Goal: Information Seeking & Learning: Understand process/instructions

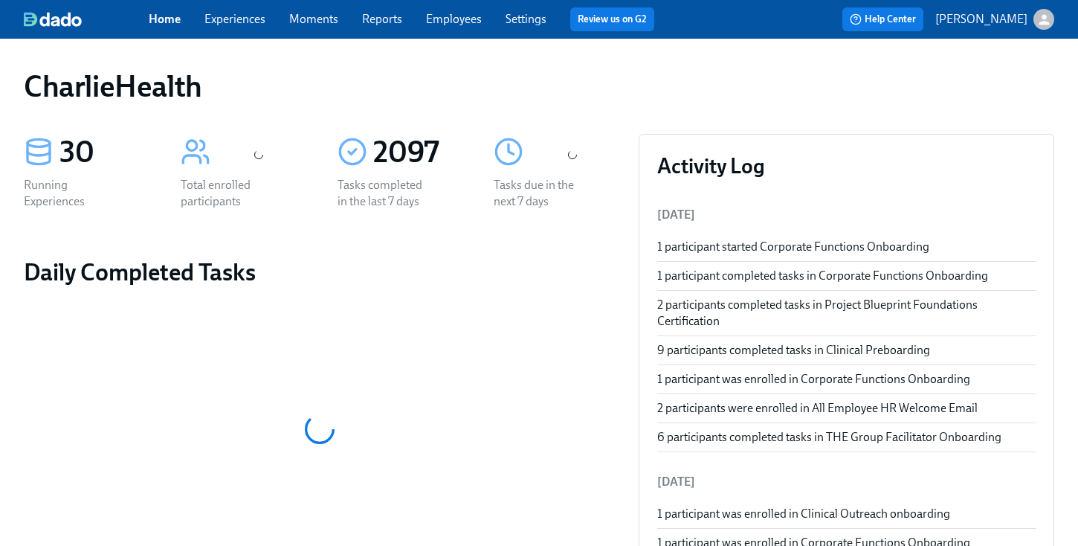
click at [475, 13] on link "Employees" at bounding box center [454, 19] width 56 height 14
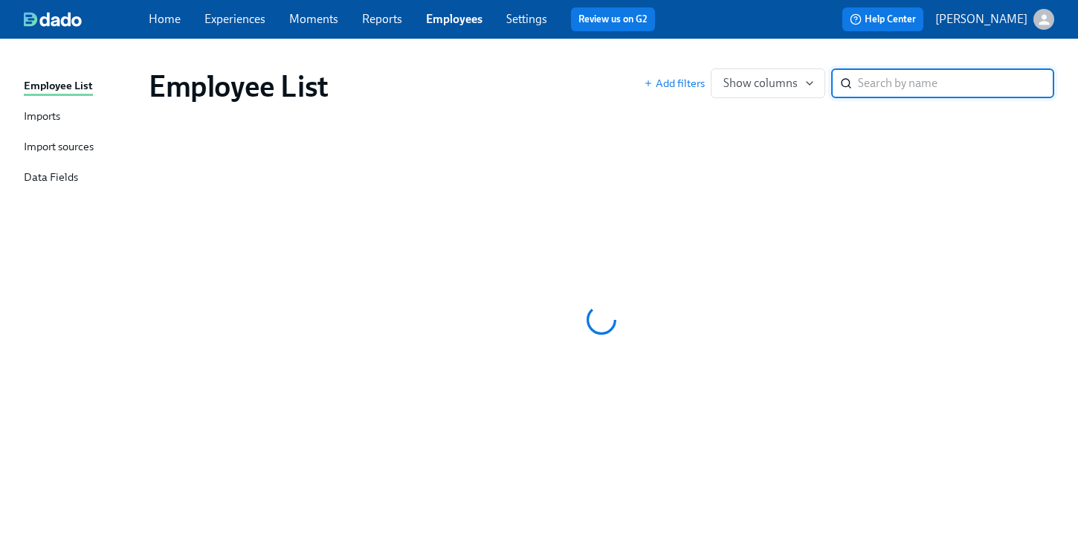
click at [372, 28] on div "Home Experiences Moments Reports Employees Settings Review us on G2" at bounding box center [408, 19] width 518 height 24
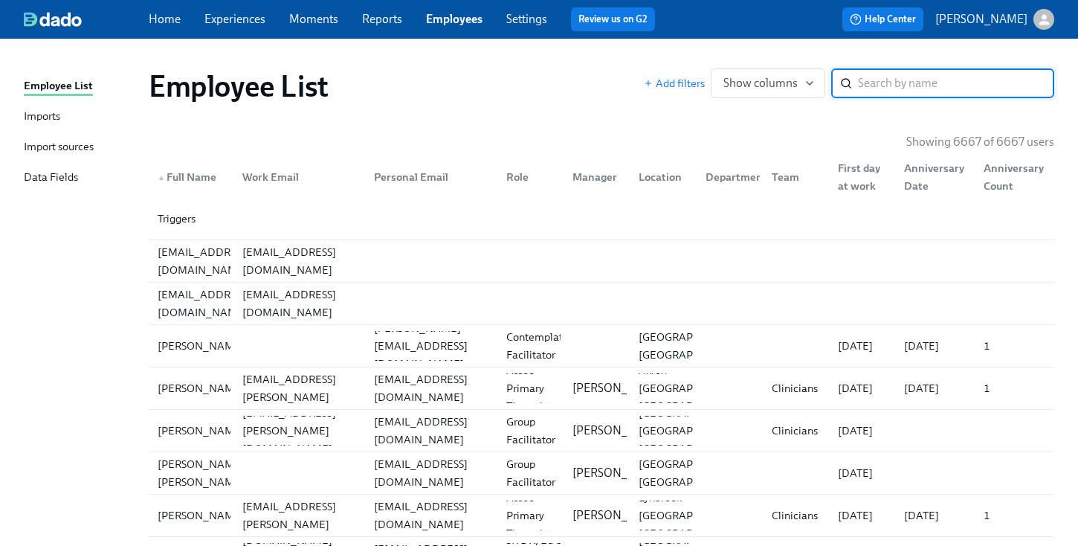
click at [892, 71] on input "search" at bounding box center [956, 83] width 196 height 30
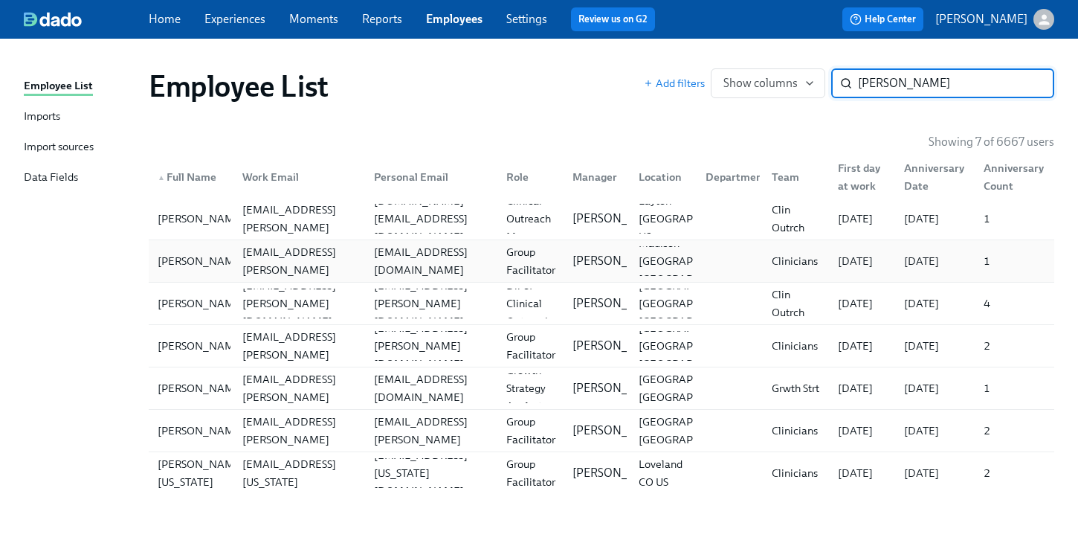
type input "blake"
click at [419, 246] on div "sblake@kent.edu" at bounding box center [428, 261] width 132 height 30
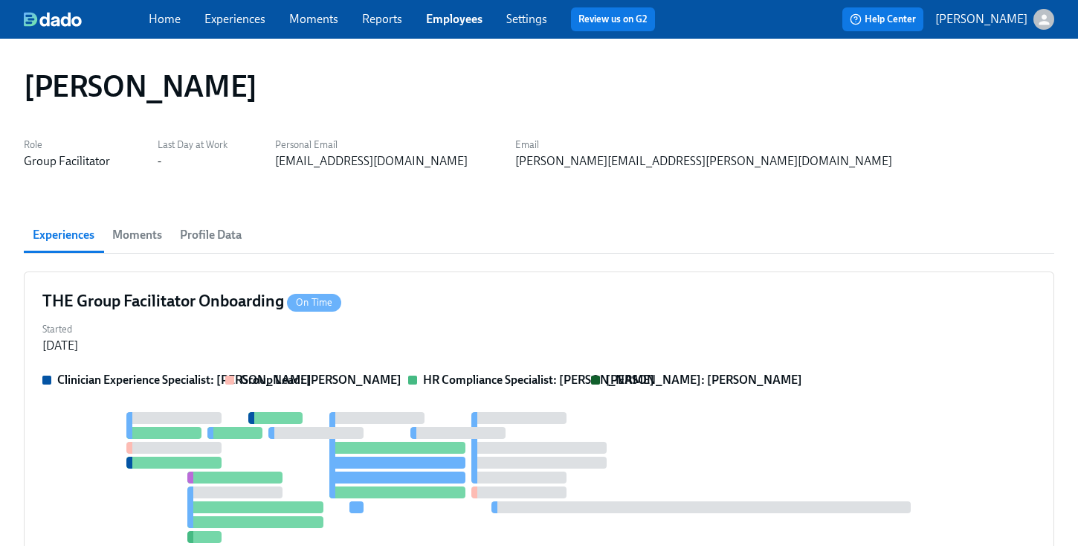
click at [640, 319] on div "Started Sep 19, 2025" at bounding box center [539, 336] width 994 height 36
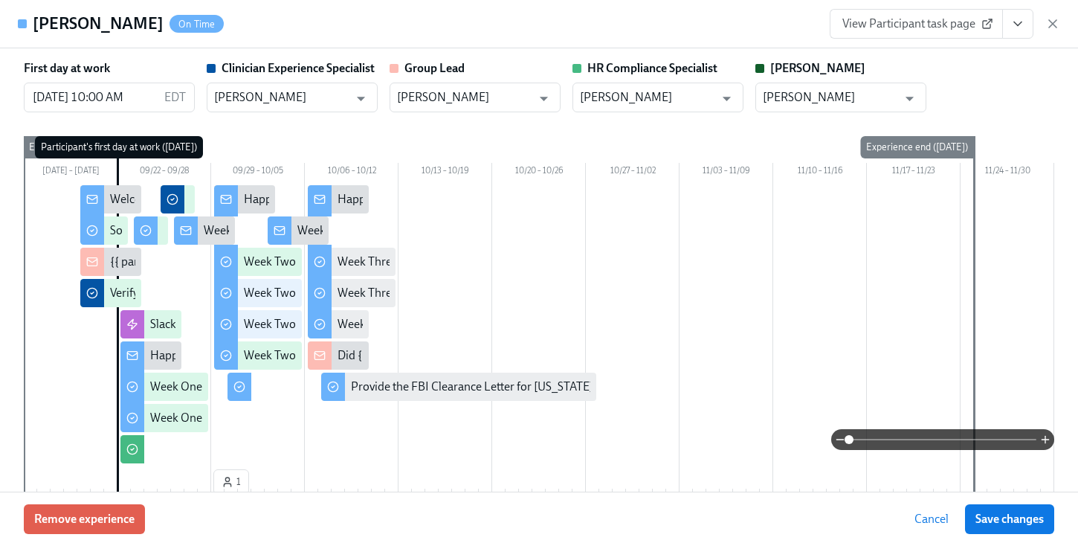
click at [1034, 25] on div "View Participant task page" at bounding box center [945, 24] width 231 height 30
click at [1023, 27] on icon "View task page" at bounding box center [1018, 23] width 15 height 15
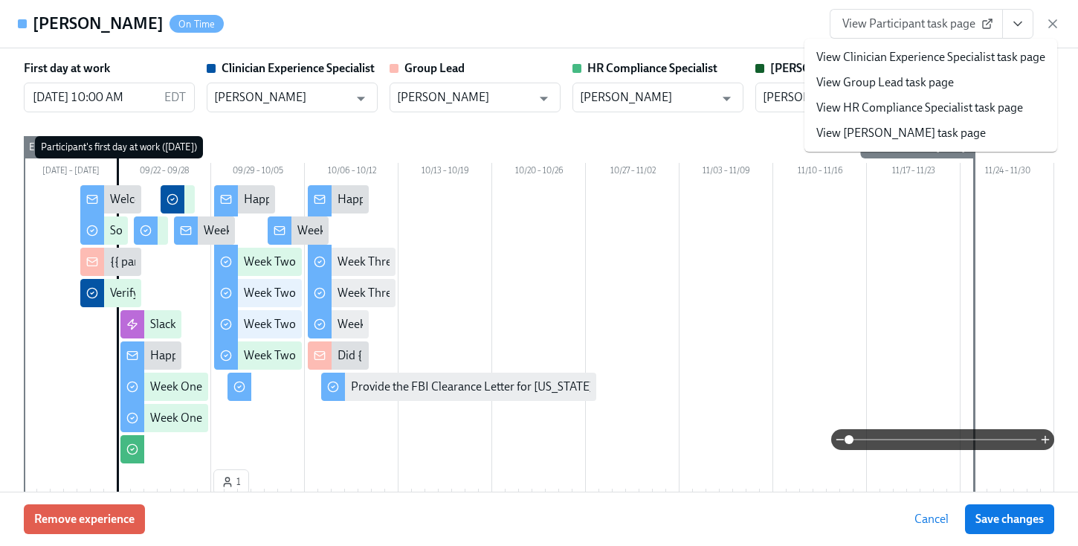
click at [939, 113] on link "View HR Compliance Specialist task page" at bounding box center [920, 108] width 207 height 16
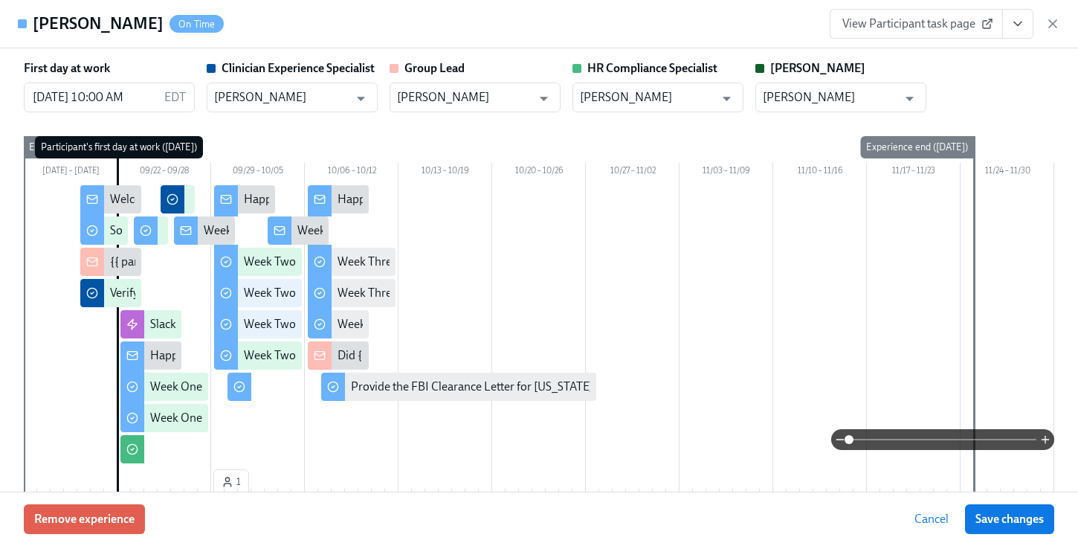
click at [1043, 26] on div "View Participant task page" at bounding box center [945, 24] width 231 height 30
click at [1027, 26] on button "View task page" at bounding box center [1017, 24] width 31 height 30
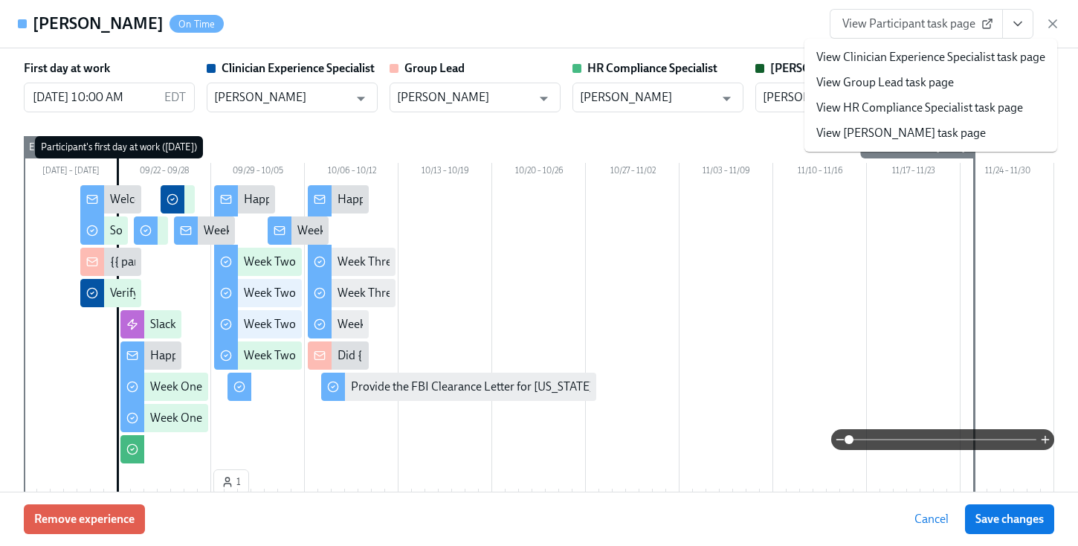
click at [878, 19] on span "View Participant task page" at bounding box center [917, 23] width 148 height 15
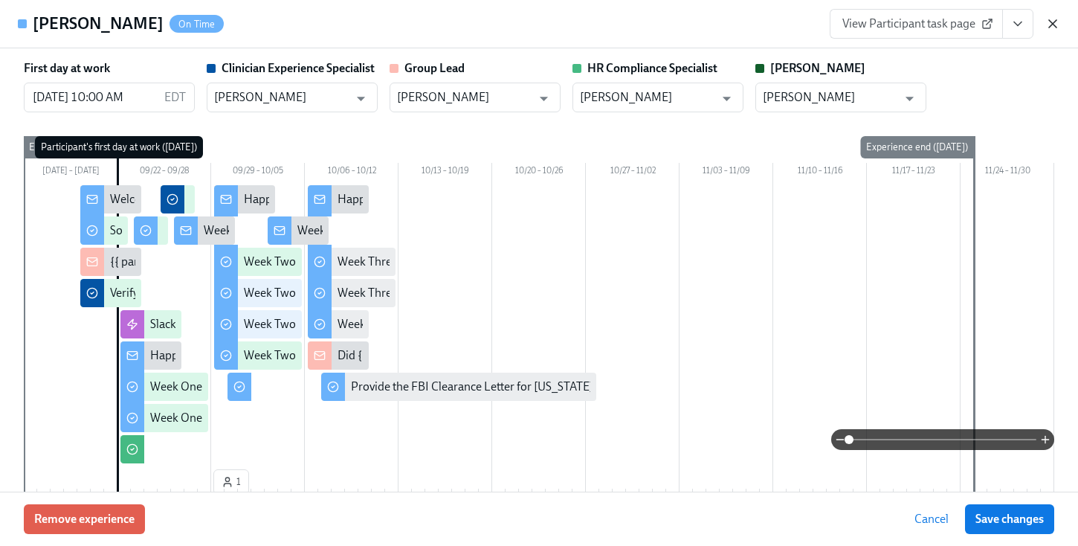
click at [1048, 19] on icon "button" at bounding box center [1053, 23] width 15 height 15
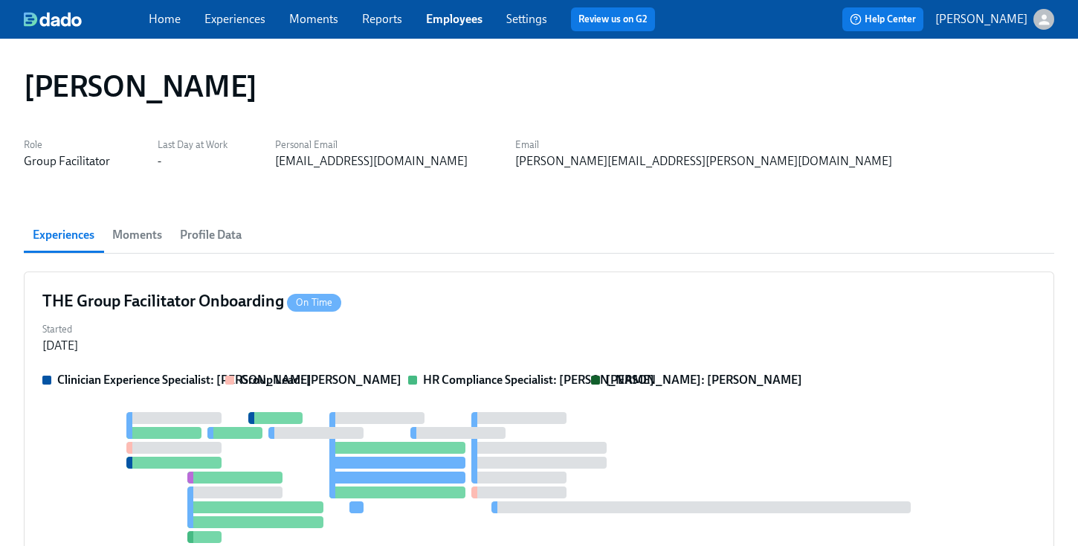
click at [440, 17] on link "Employees" at bounding box center [454, 19] width 57 height 14
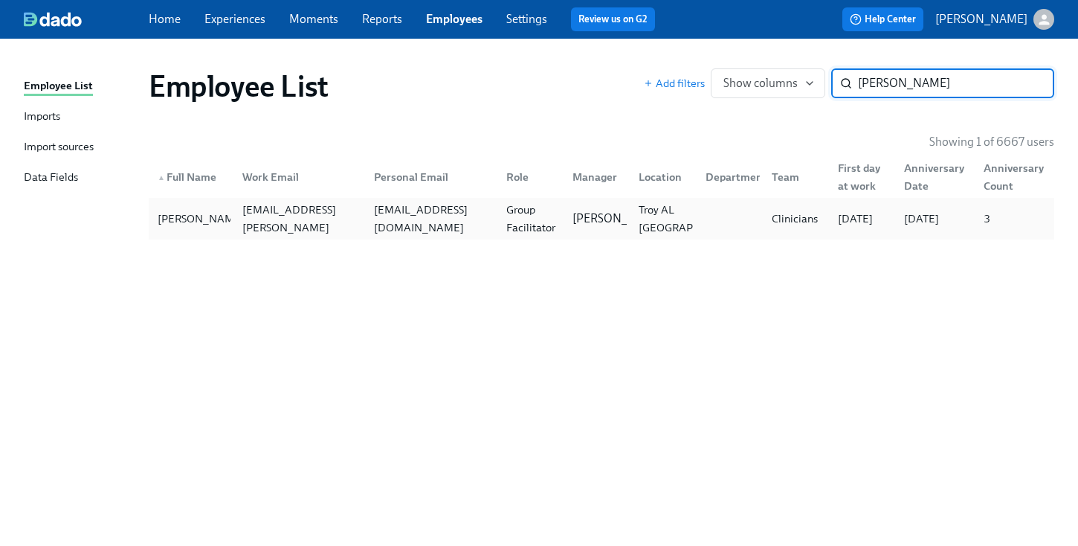
type input "ashley griff"
click at [467, 225] on div "ryannt2006@yahoo.com" at bounding box center [431, 219] width 126 height 36
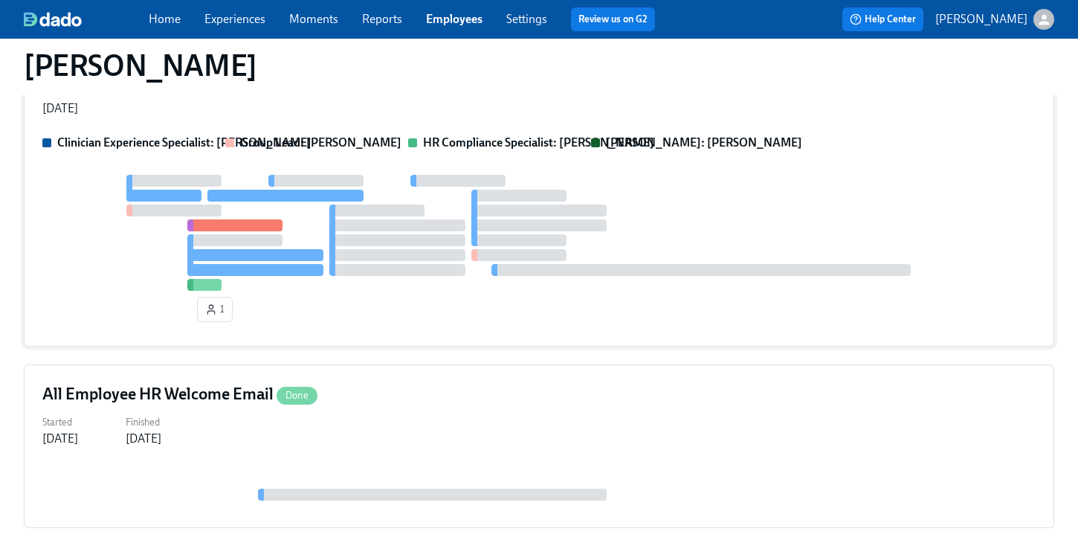
scroll to position [214, 0]
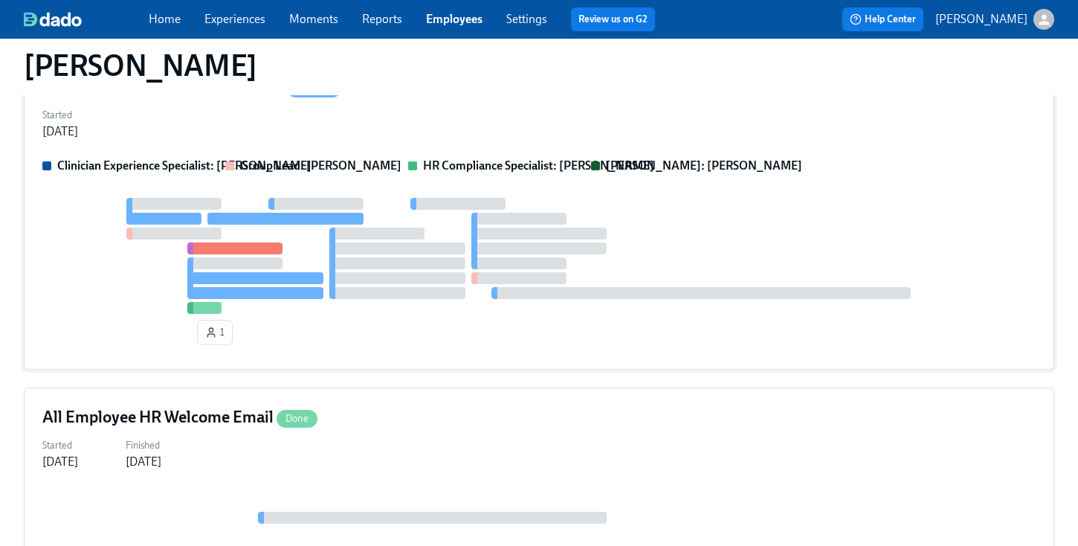
click at [562, 275] on div at bounding box center [518, 278] width 95 height 12
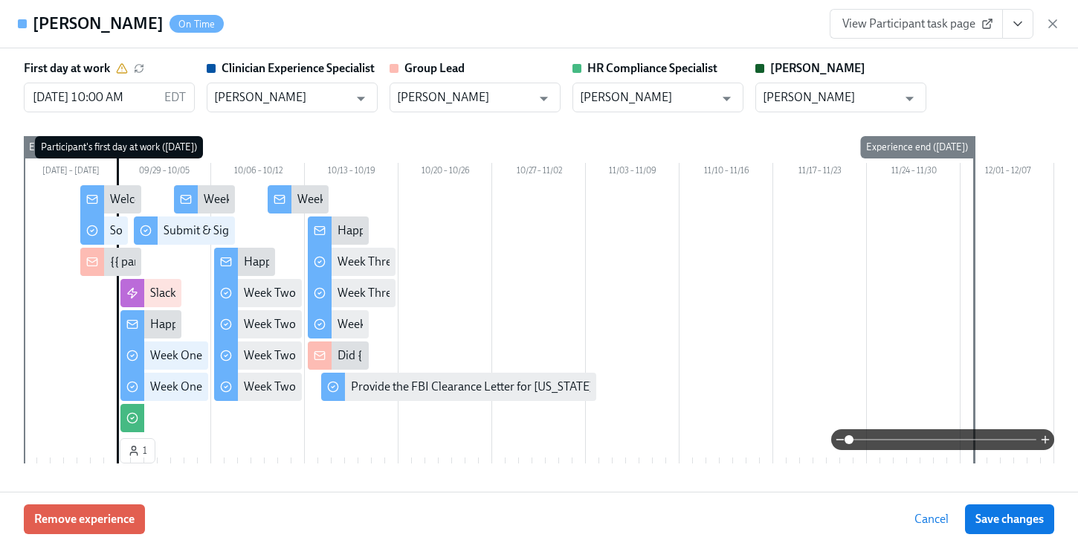
click at [1025, 24] on icon "View task page" at bounding box center [1018, 23] width 15 height 15
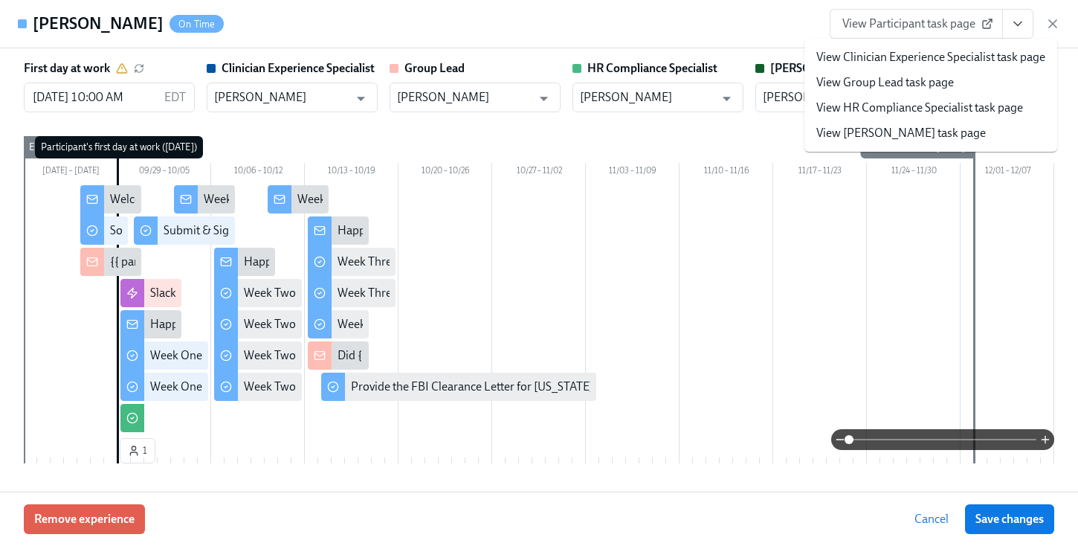
click at [1025, 24] on icon "View task page" at bounding box center [1018, 23] width 15 height 15
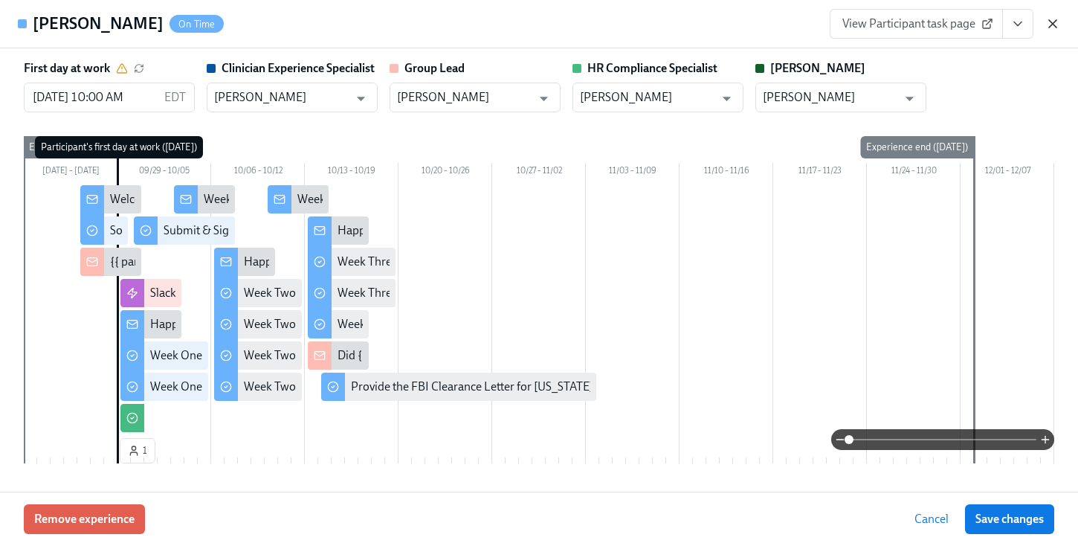
click at [1052, 19] on icon "button" at bounding box center [1053, 23] width 15 height 15
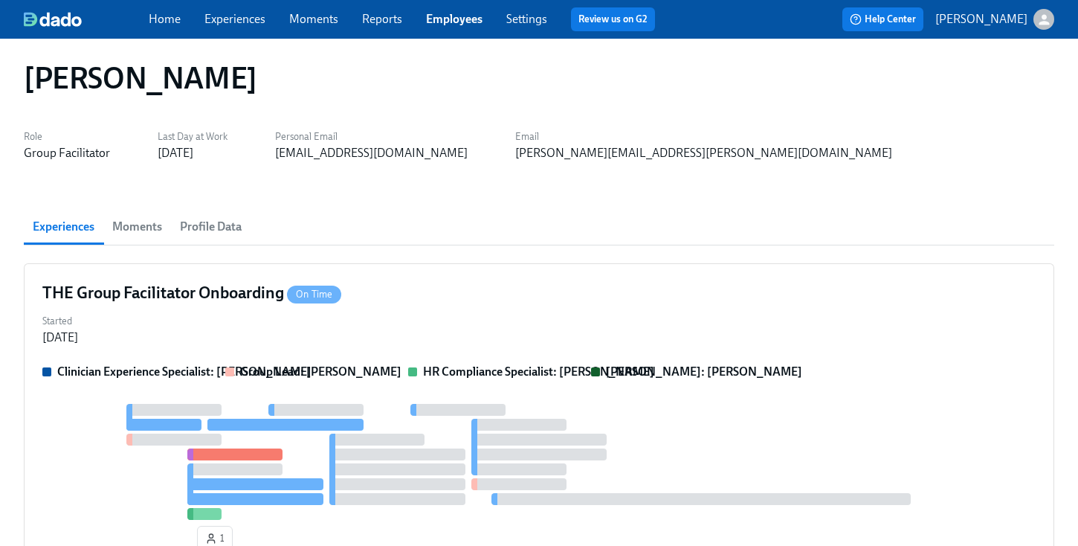
scroll to position [0, 0]
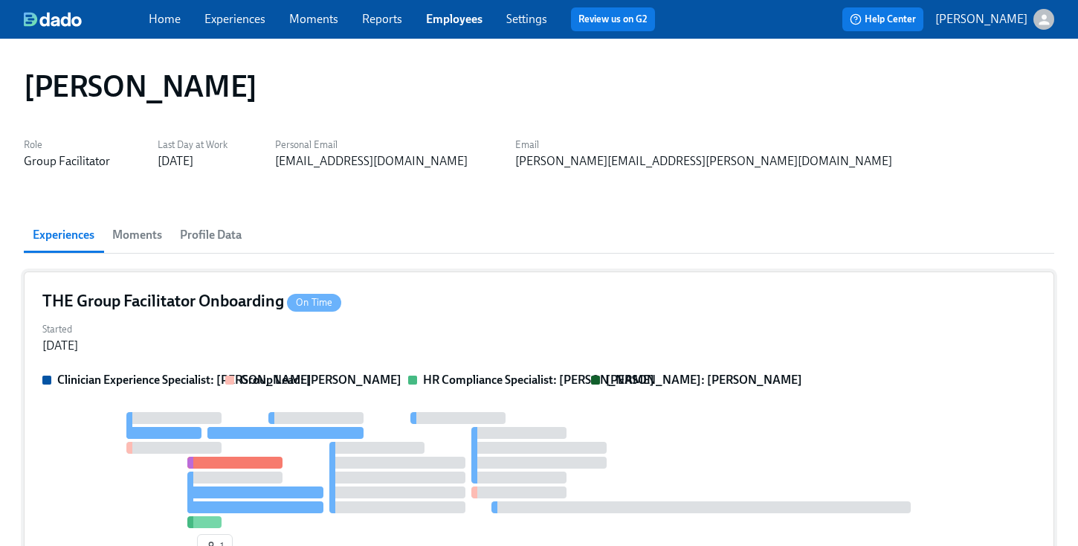
click at [567, 293] on div "THE Group Facilitator Onboarding On Time" at bounding box center [539, 301] width 994 height 22
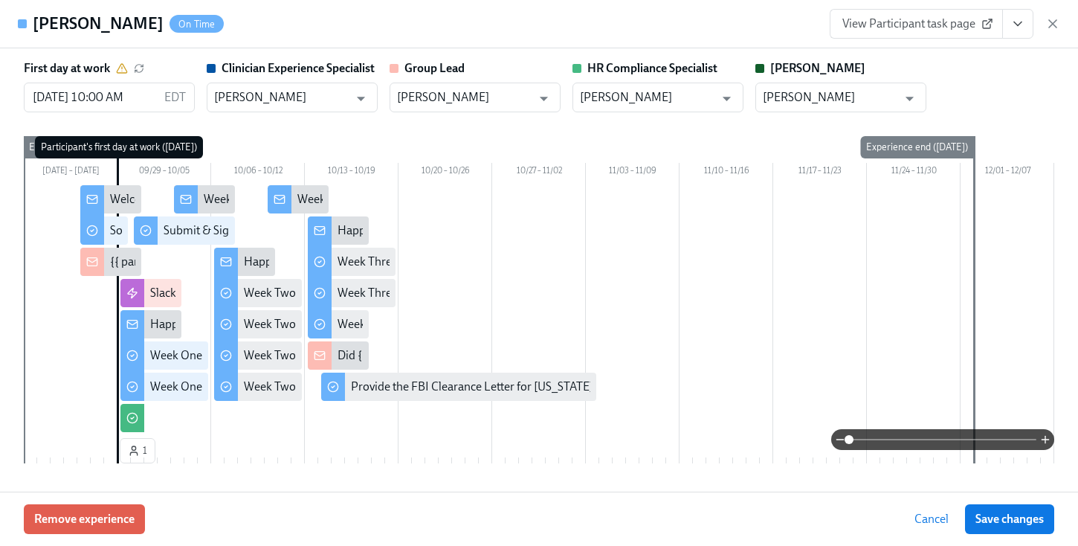
click at [960, 30] on span "View Participant task page" at bounding box center [917, 23] width 148 height 15
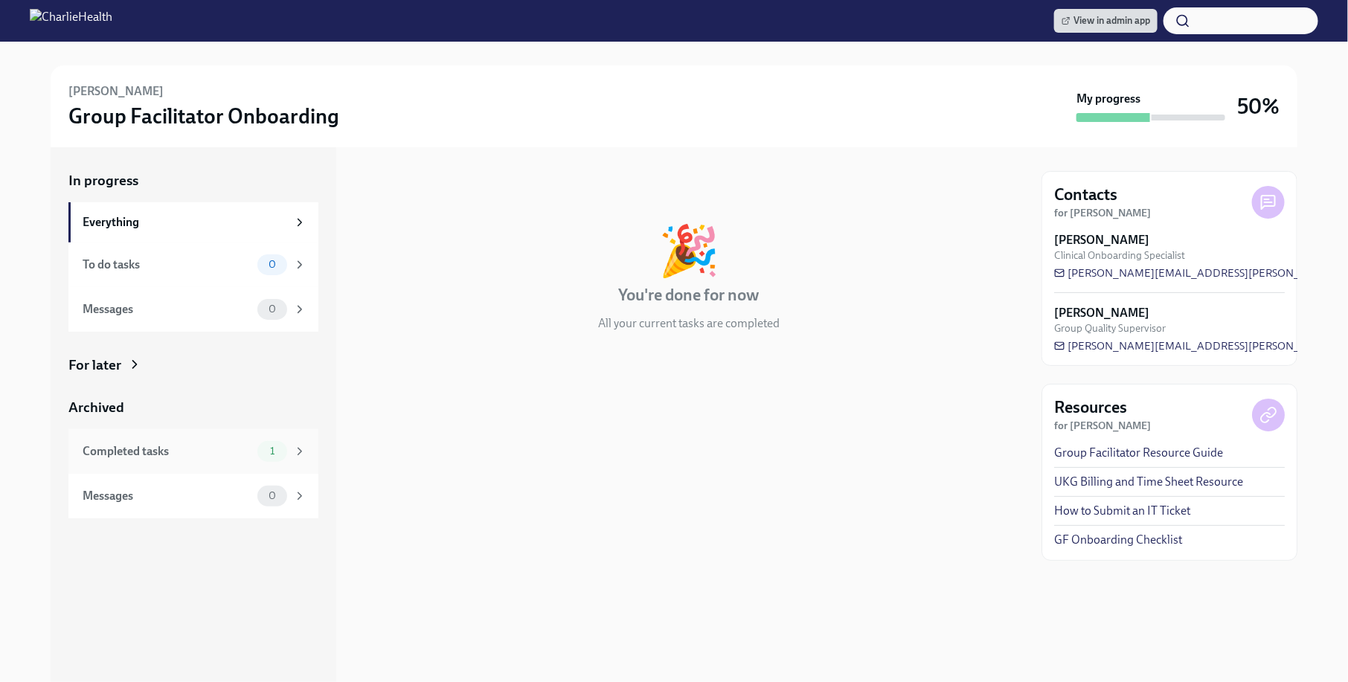
click at [196, 470] on div "Completed tasks 1" at bounding box center [193, 451] width 250 height 45
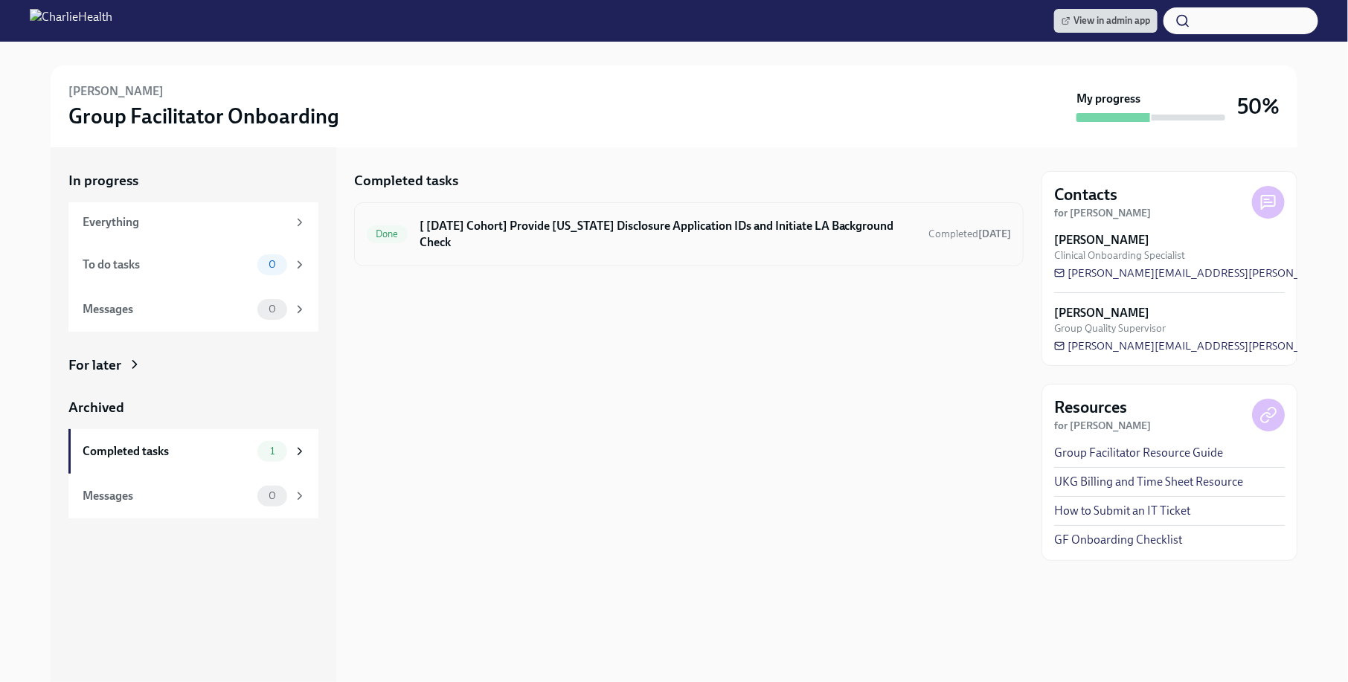
click at [610, 223] on h6 "[ Sep 22nd Cohort] Provide Utah Disclosure Application IDs and Initiate LA Back…" at bounding box center [667, 234] width 497 height 33
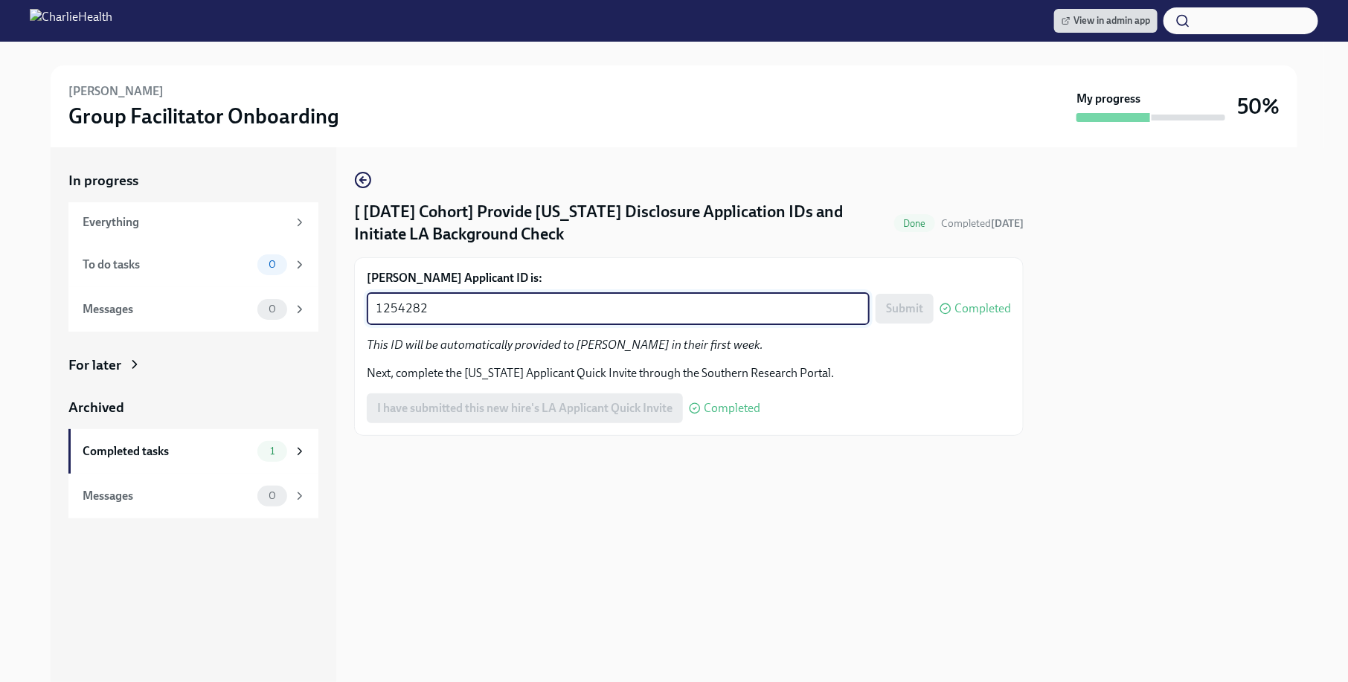
drag, startPoint x: 425, startPoint y: 309, endPoint x: 350, endPoint y: 309, distance: 74.4
click at [350, 309] on div "In progress Everything To do tasks 0 Messages 0 For later Archived Completed ta…" at bounding box center [674, 414] width 1246 height 535
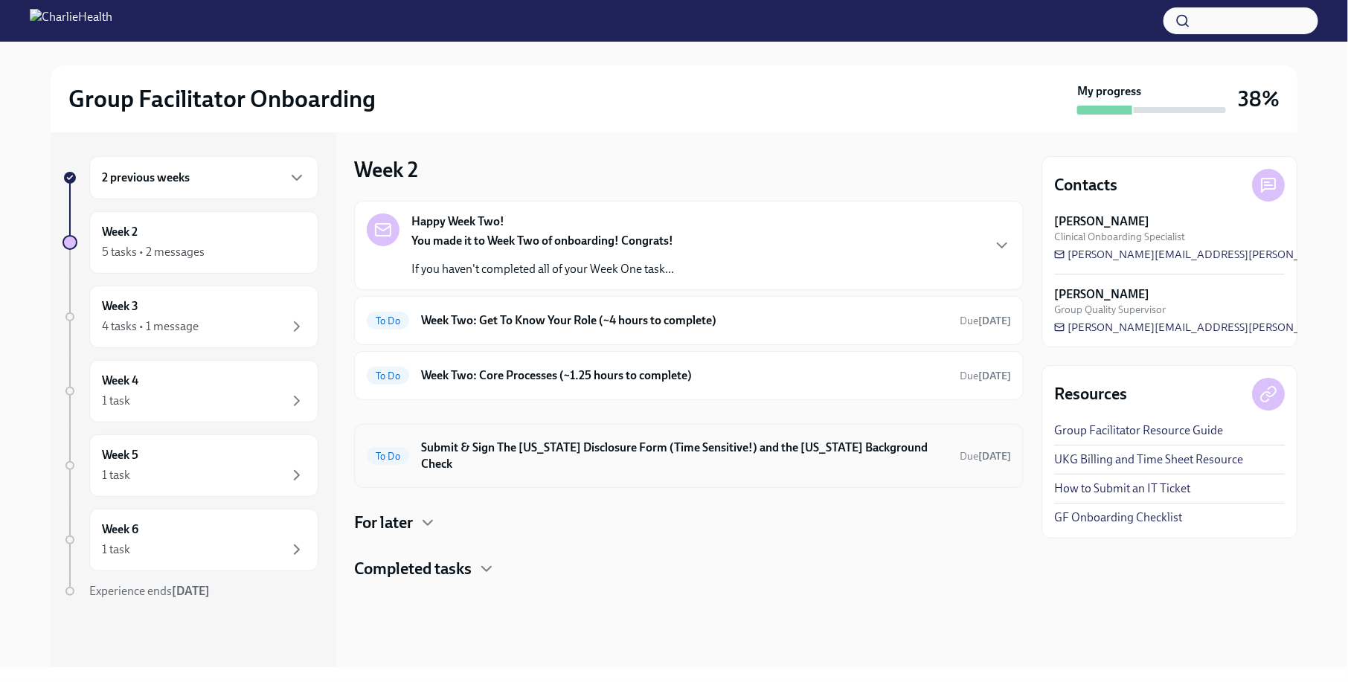
click at [676, 451] on h6 "Submit & Sign The [US_STATE] Disclosure Form (Time Sensitive!) and the [US_STAT…" at bounding box center [684, 456] width 527 height 33
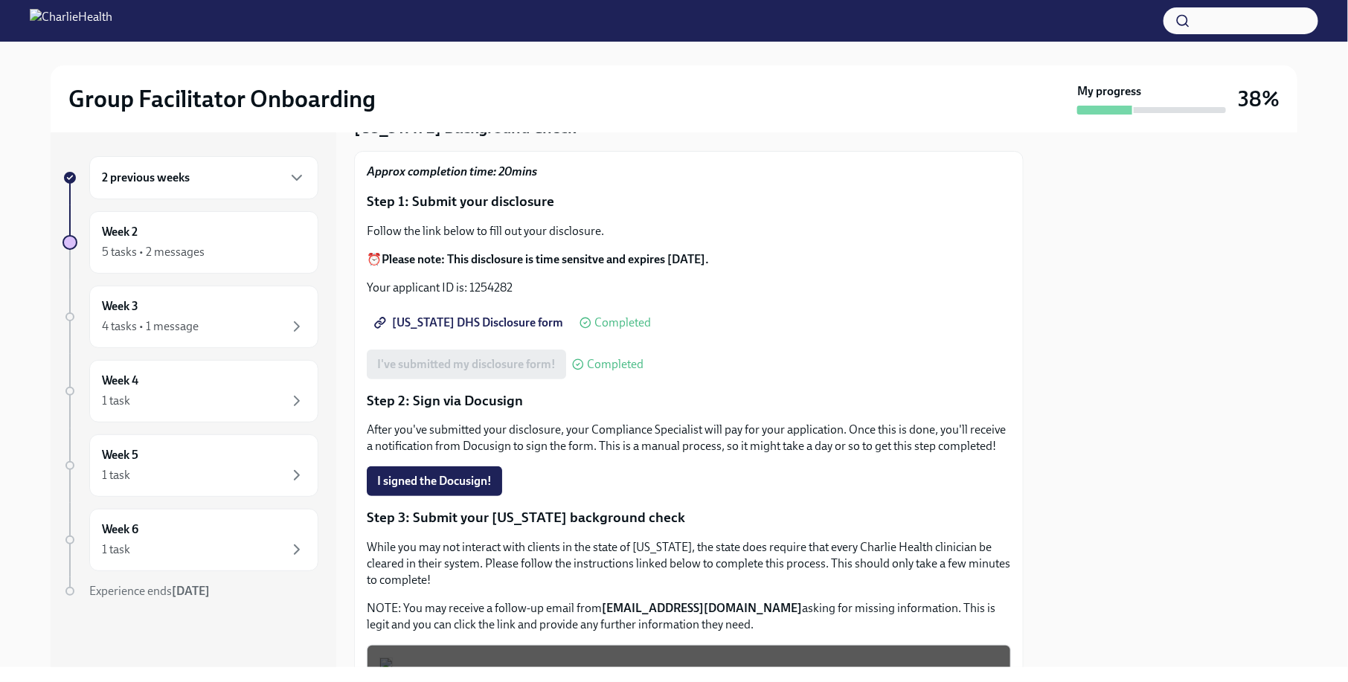
scroll to position [98, 0]
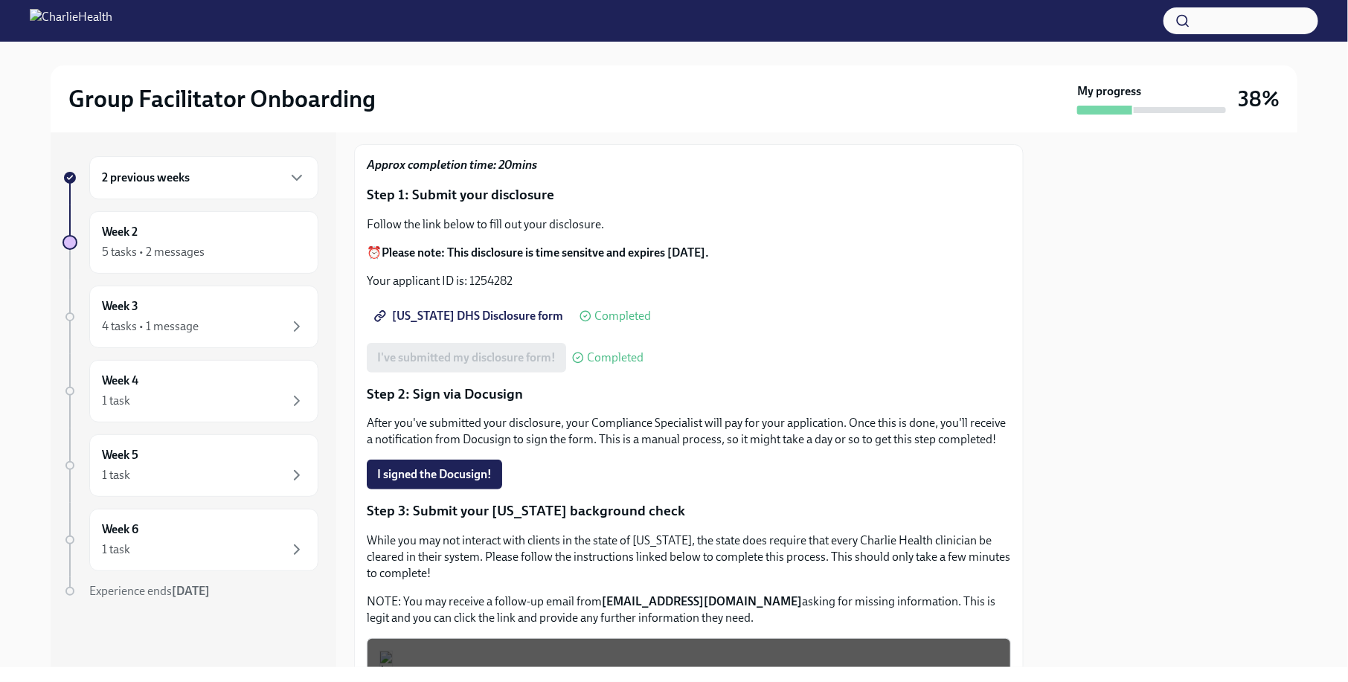
click at [483, 309] on span "[US_STATE] DHS Disclosure form" at bounding box center [470, 316] width 186 height 15
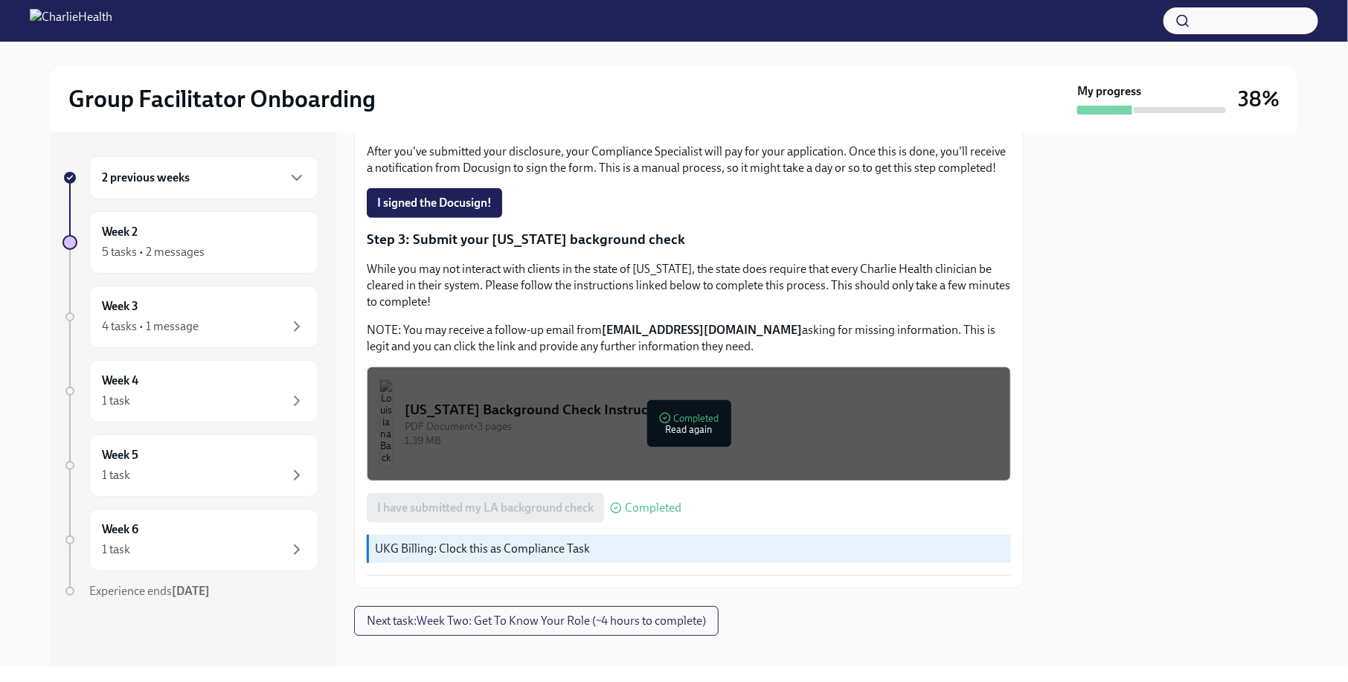
scroll to position [369, 0]
click at [814, 426] on div "PDF Document • 3 pages" at bounding box center [701, 427] width 593 height 14
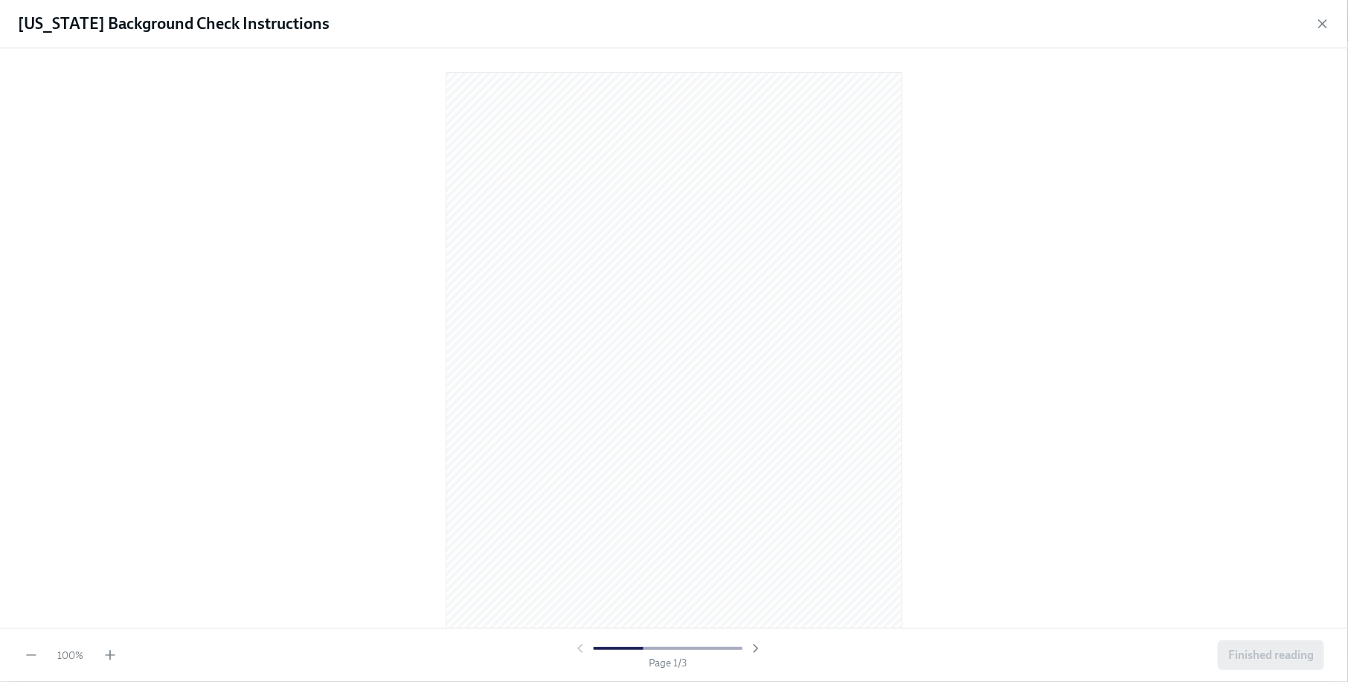
scroll to position [1237, 0]
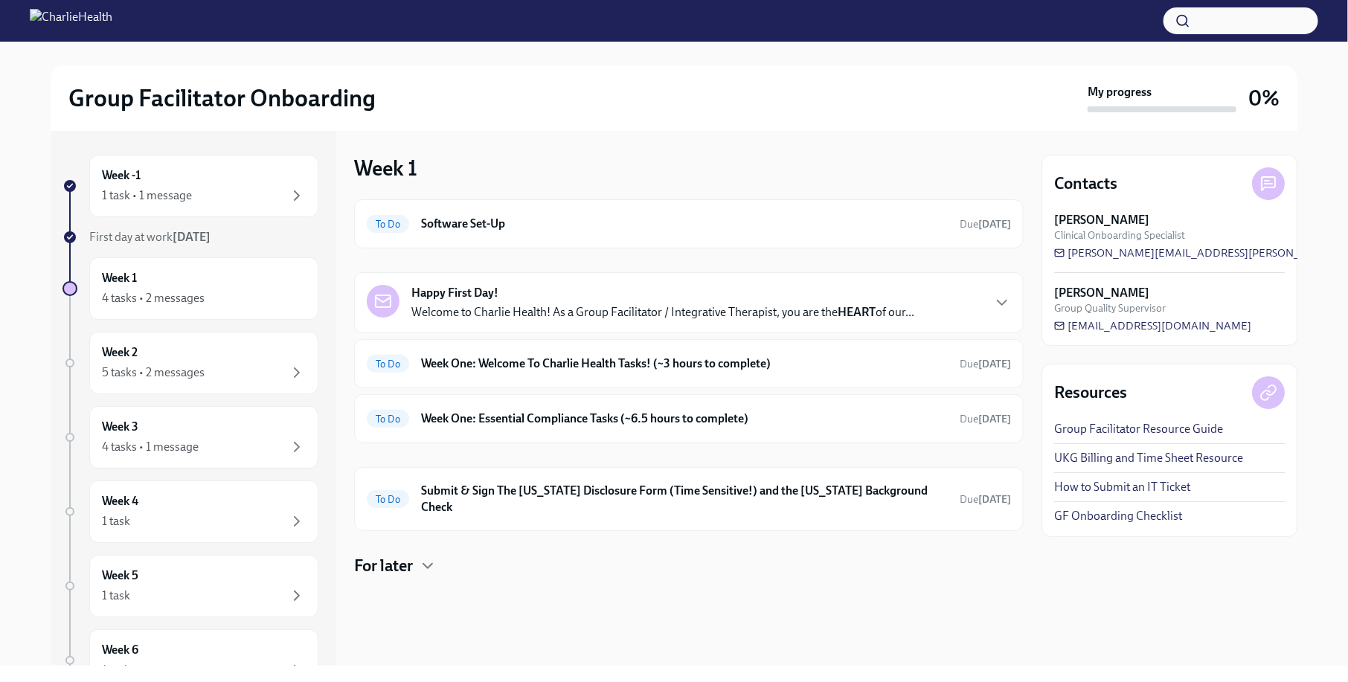
click at [614, 577] on div at bounding box center [688, 601] width 669 height 48
click at [619, 492] on h6 "Submit & Sign The [US_STATE] Disclosure Form (Time Sensitive!) and the [US_STAT…" at bounding box center [684, 499] width 527 height 33
click at [657, 577] on div at bounding box center [688, 601] width 669 height 48
click at [513, 94] on div "Group Facilitator Onboarding" at bounding box center [574, 98] width 1013 height 30
